Goal: Use online tool/utility: Utilize a website feature to perform a specific function

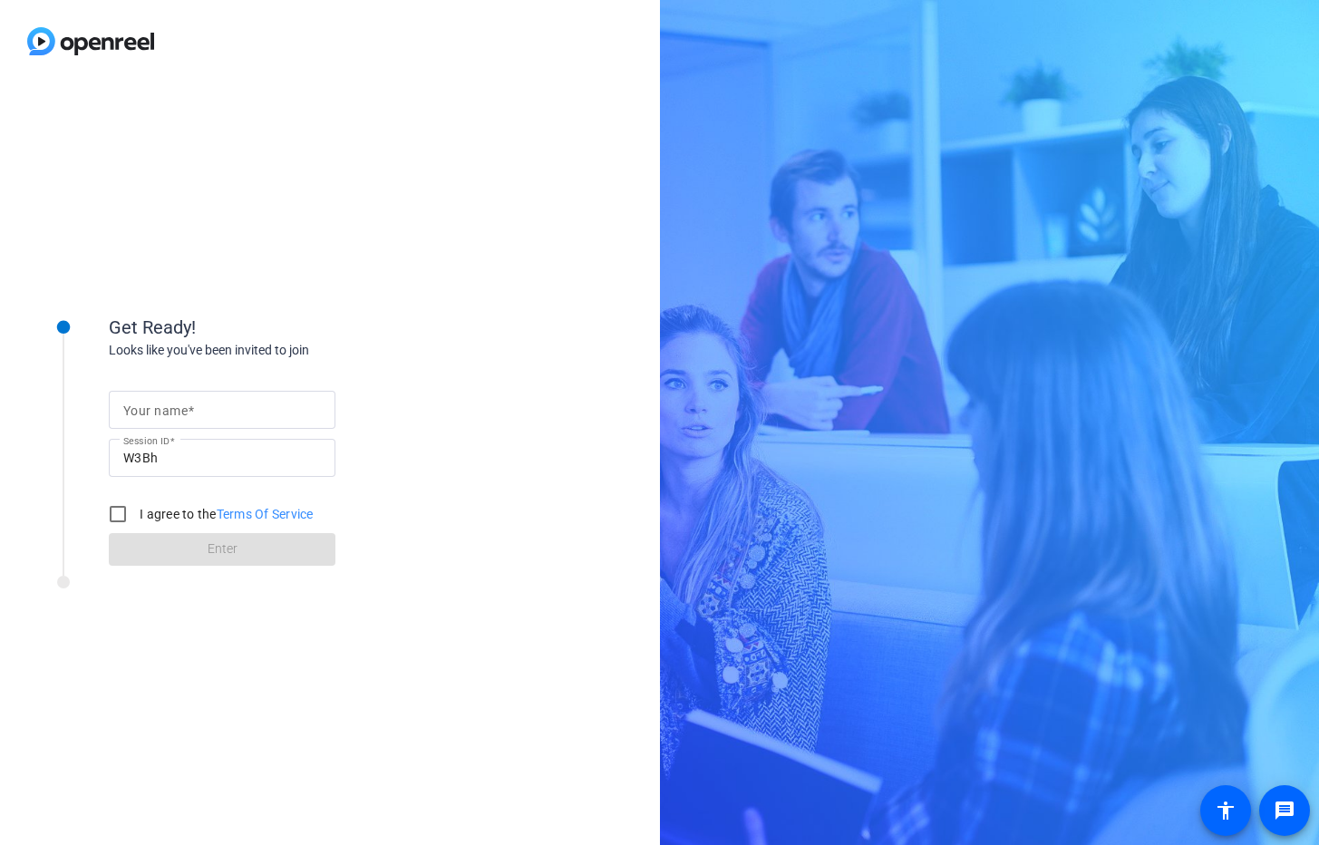
click at [202, 414] on input "Your name" at bounding box center [222, 410] width 198 height 22
type input "[PERSON_NAME]"
click at [159, 514] on label "I agree to the Terms Of Service" at bounding box center [225, 514] width 178 height 18
click at [136, 514] on input "I agree to the Terms Of Service" at bounding box center [118, 514] width 36 height 36
checkbox input "true"
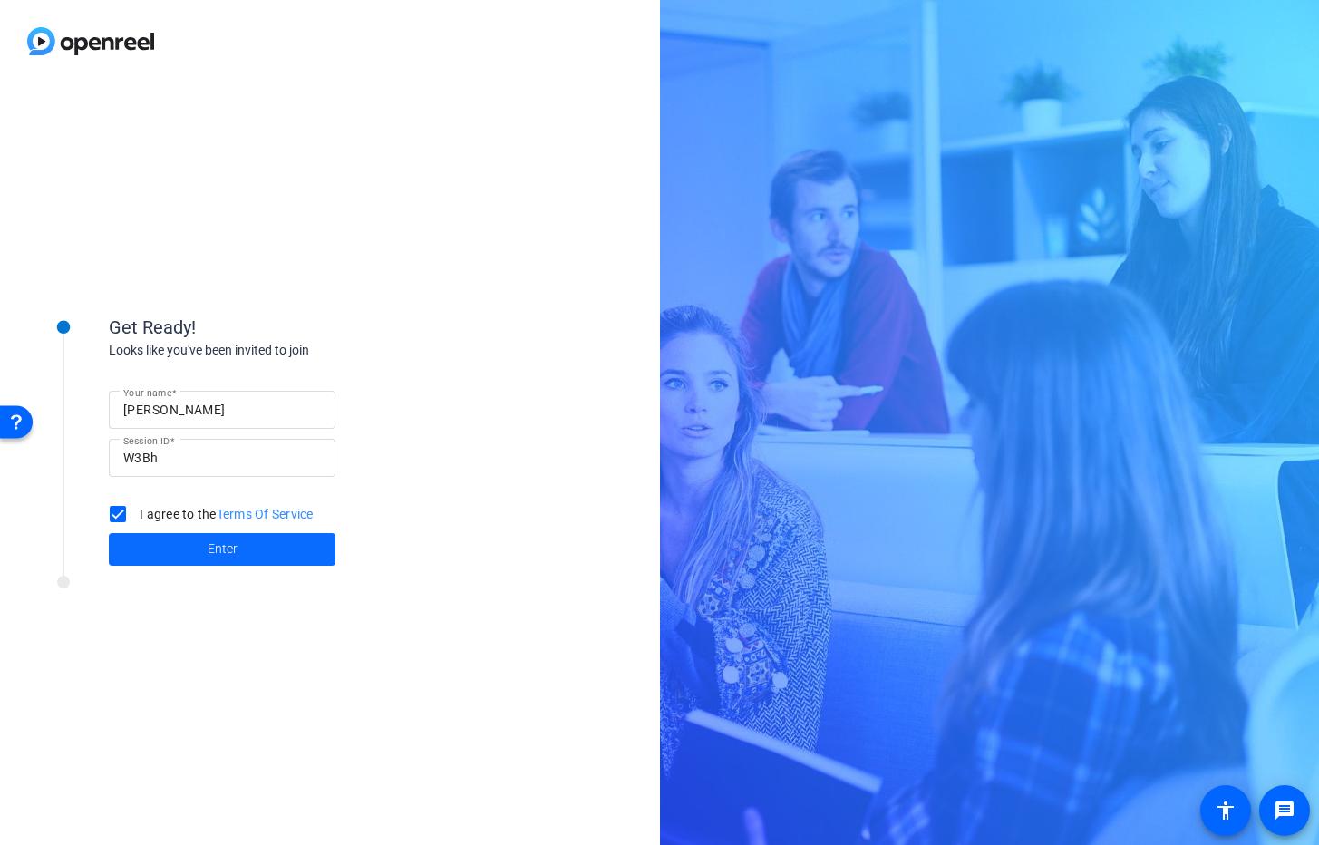
click at [209, 549] on span "Enter" at bounding box center [223, 548] width 30 height 19
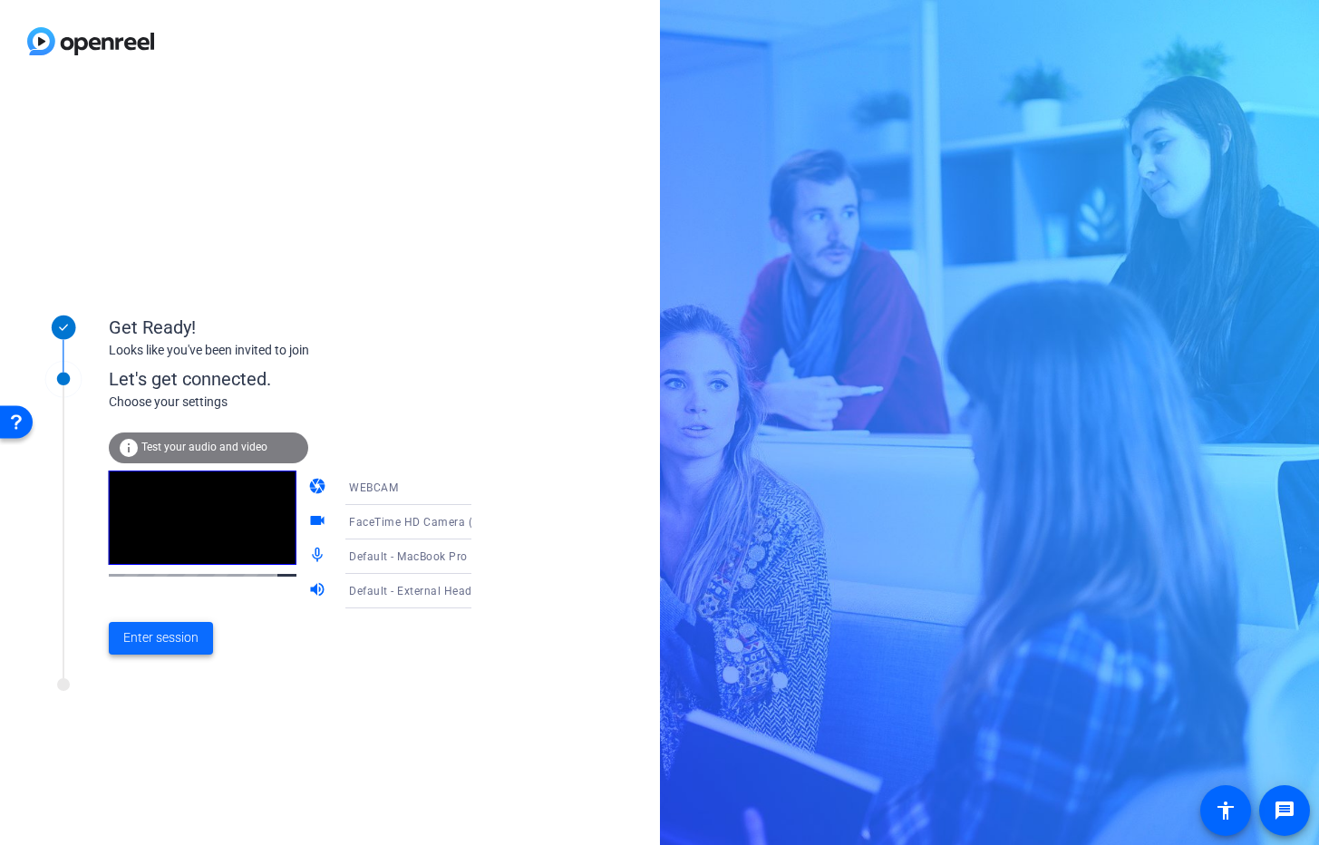
click at [168, 634] on span "Enter session" at bounding box center [160, 637] width 75 height 19
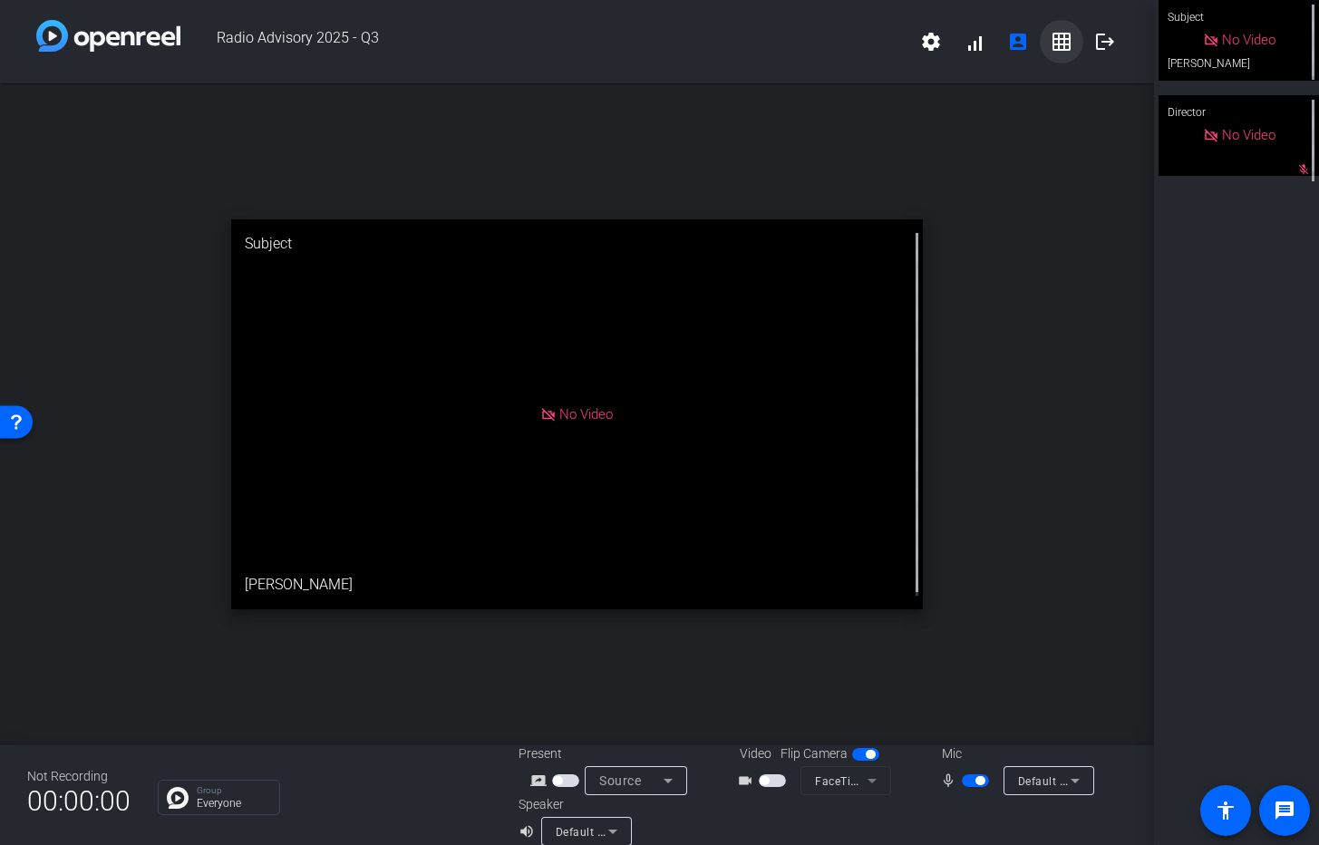
click at [1050, 47] on mat-icon "grid_on" at bounding box center [1061, 42] width 22 height 22
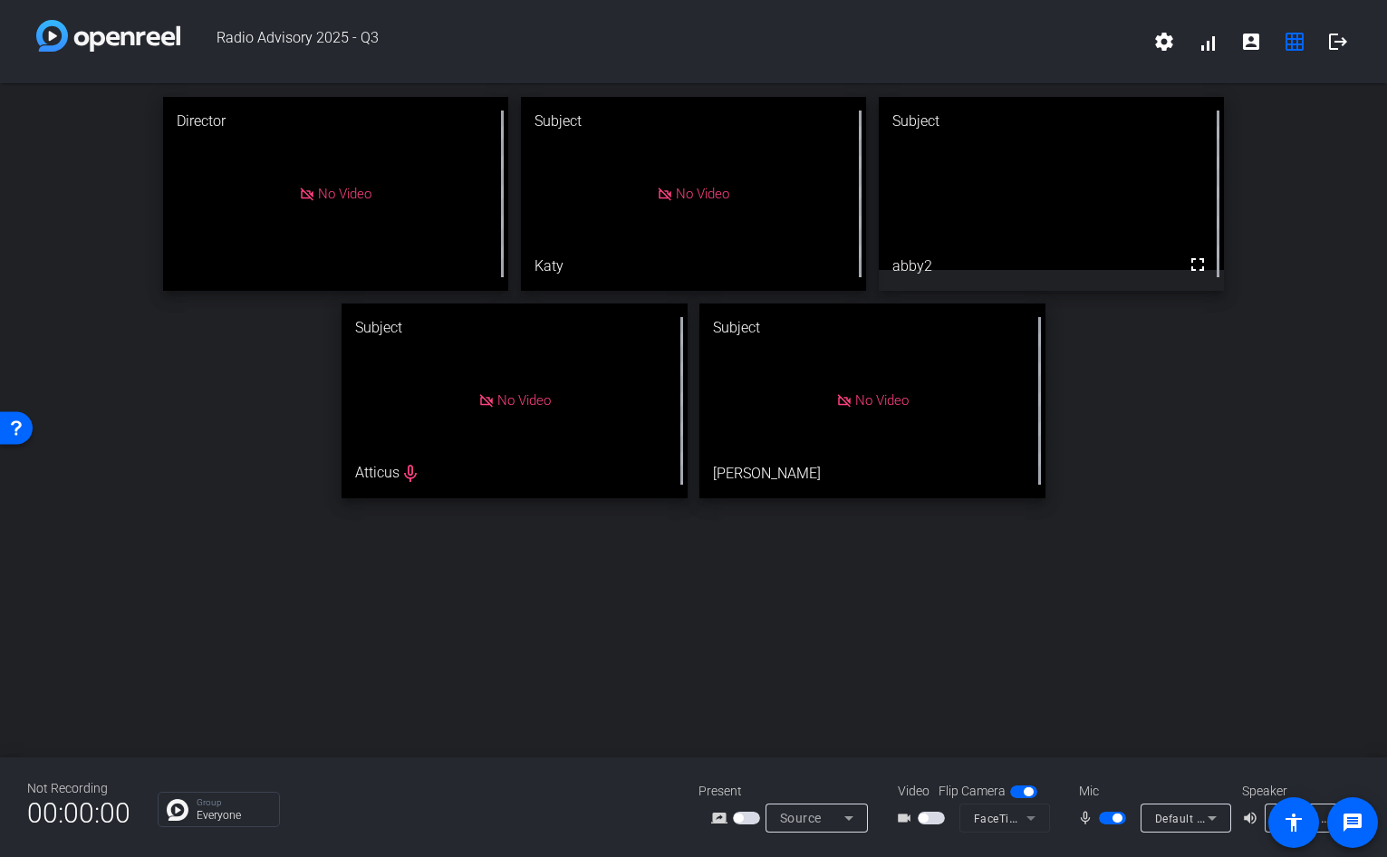
click at [1110, 817] on span "button" at bounding box center [1112, 818] width 27 height 13
click at [1120, 806] on div "mic_none Default - MacBook Pro Microphone (Built-in)" at bounding box center [1151, 818] width 181 height 29
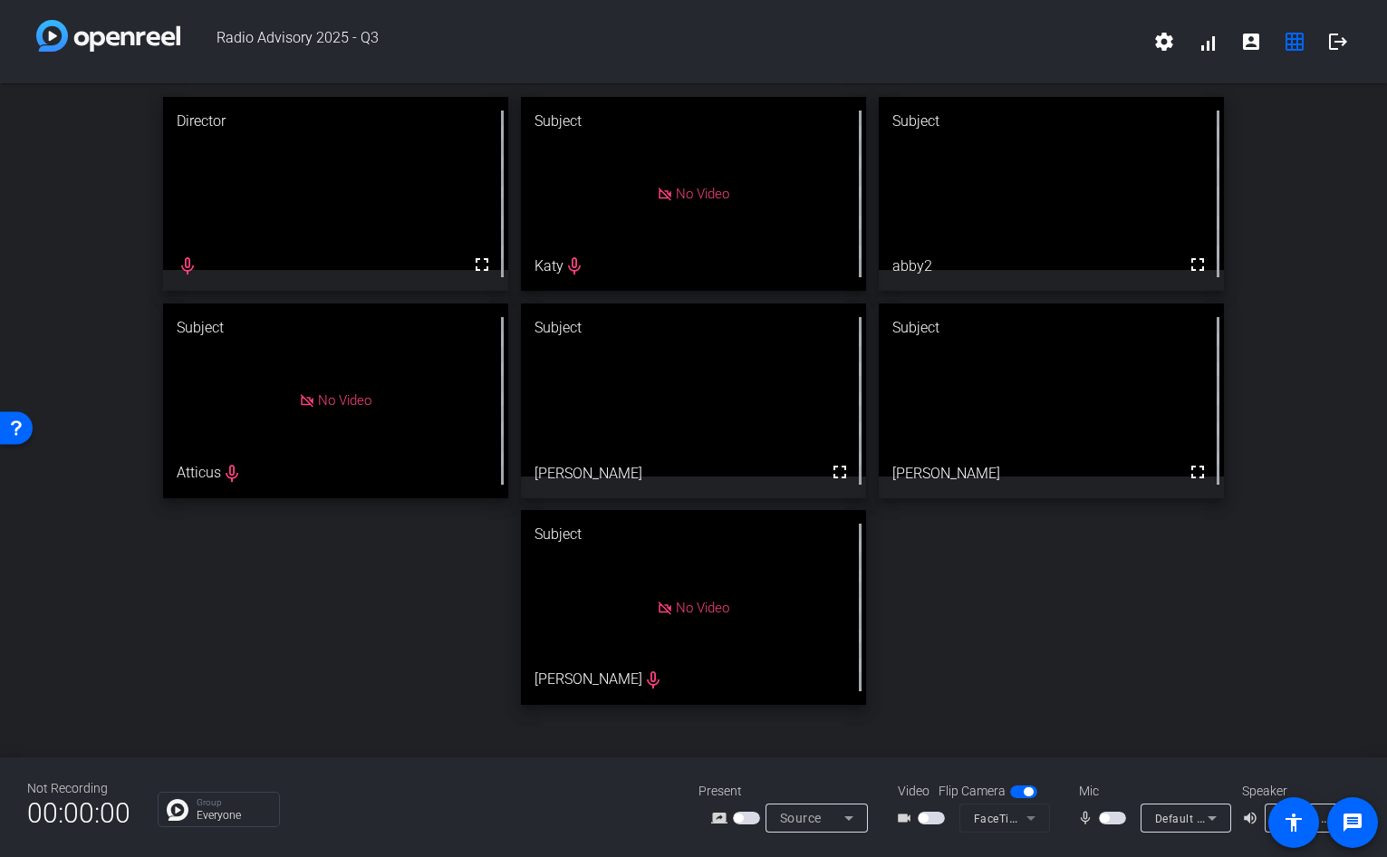
click at [1114, 816] on span "button" at bounding box center [1112, 818] width 27 height 13
click at [1117, 815] on span "button" at bounding box center [1117, 818] width 9 height 9
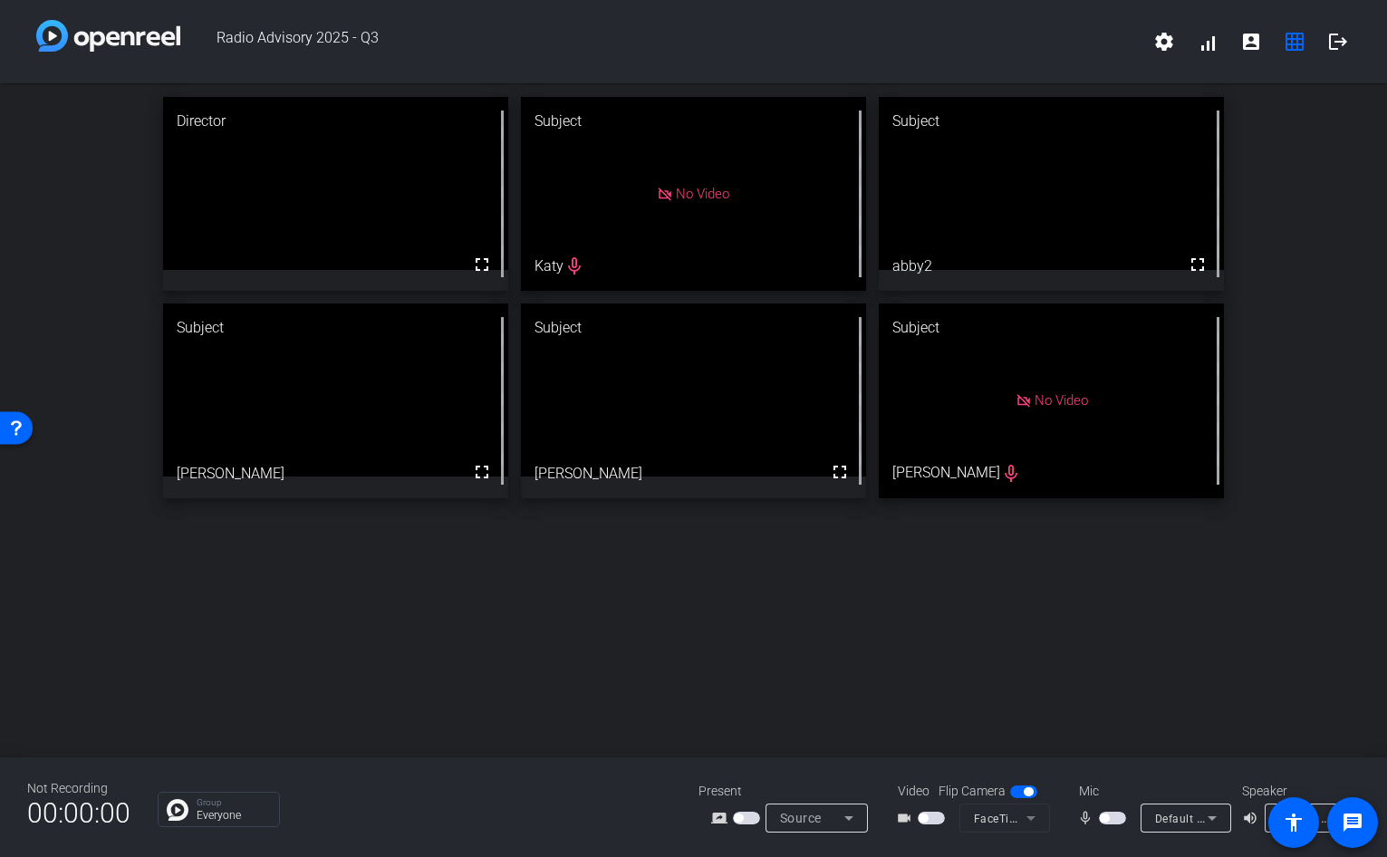
click at [1116, 819] on span "button" at bounding box center [1112, 818] width 27 height 13
